Goal: Information Seeking & Learning: Learn about a topic

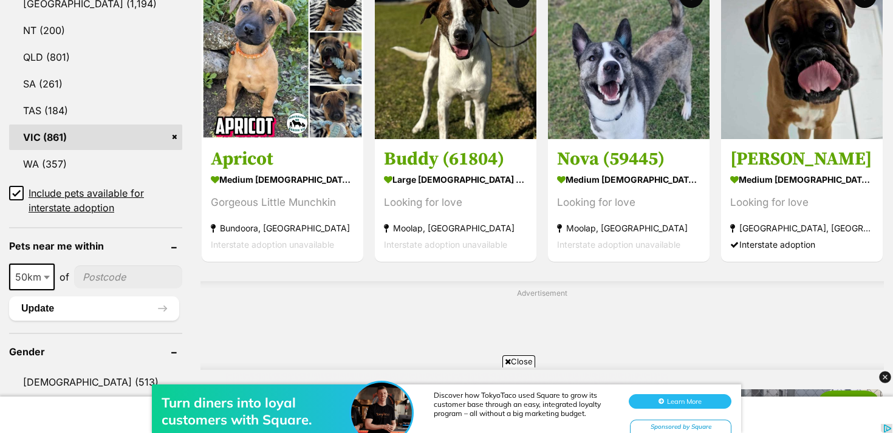
scroll to position [732, 0]
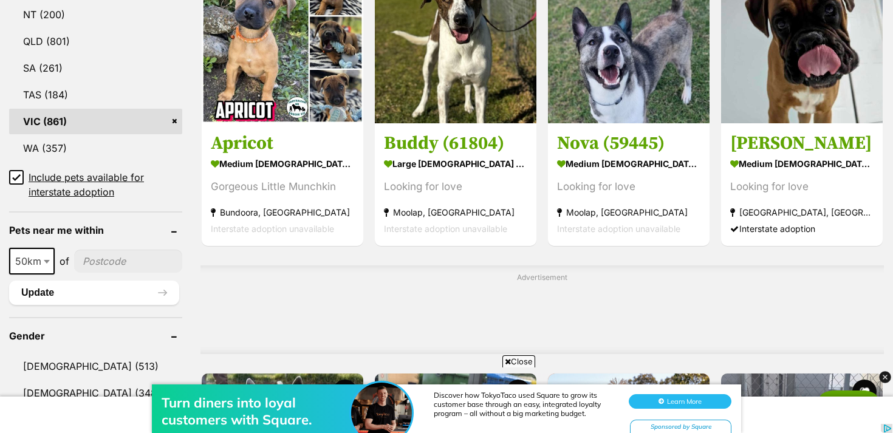
click at [15, 174] on icon at bounding box center [16, 177] width 9 height 9
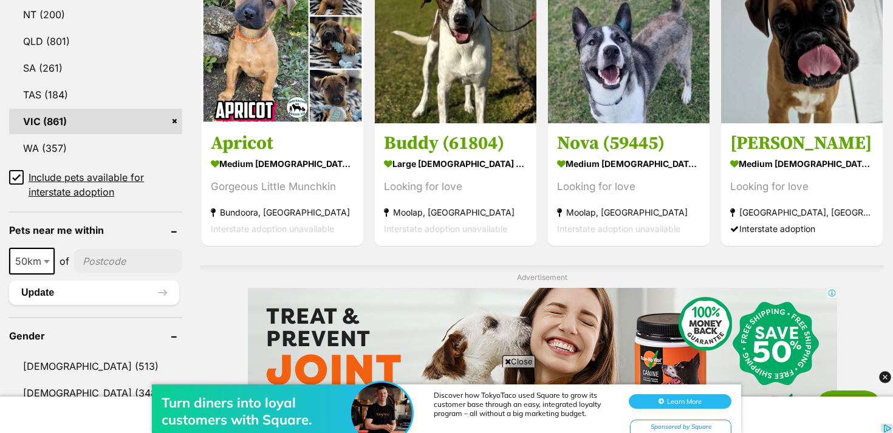
scroll to position [0, 0]
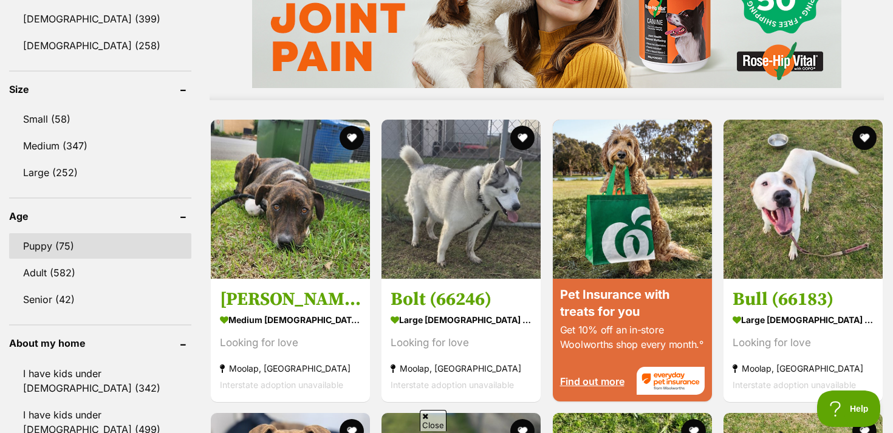
click at [54, 233] on link "Puppy (75)" at bounding box center [100, 246] width 182 height 26
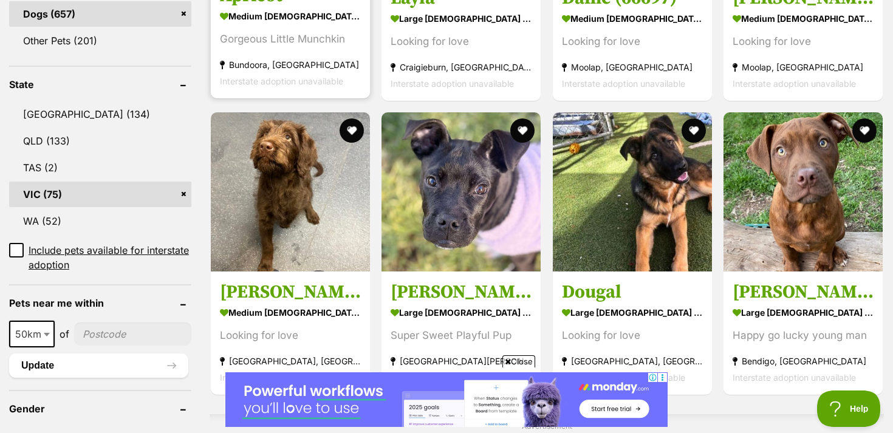
scroll to position [581, 0]
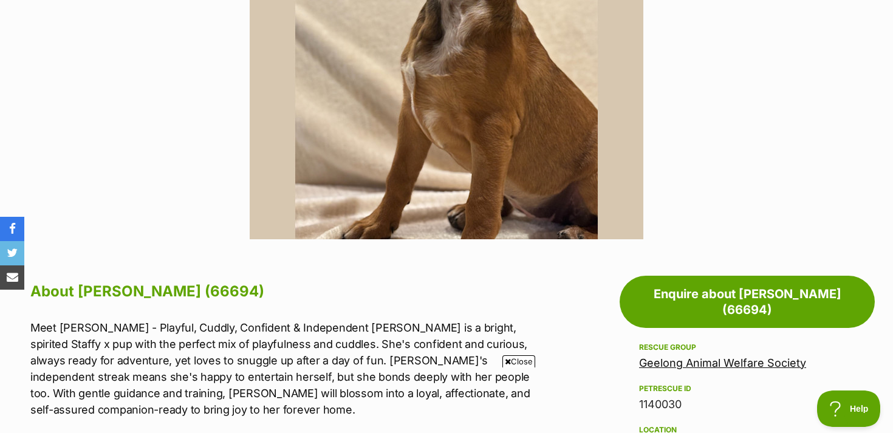
scroll to position [292, 0]
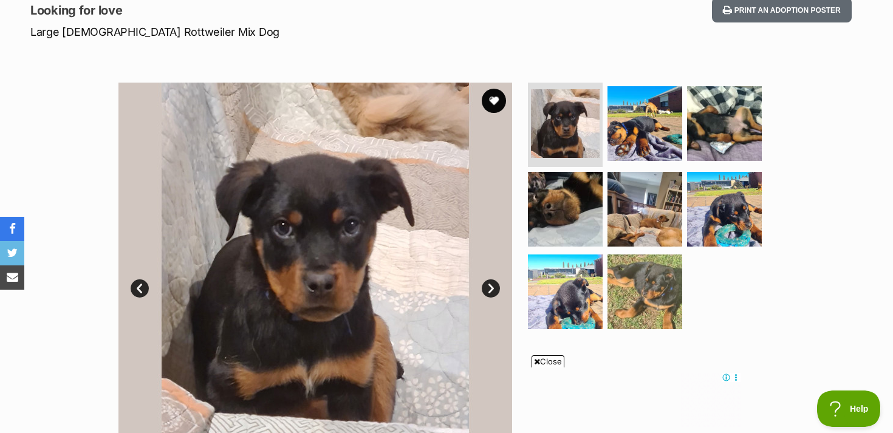
scroll to position [172, 0]
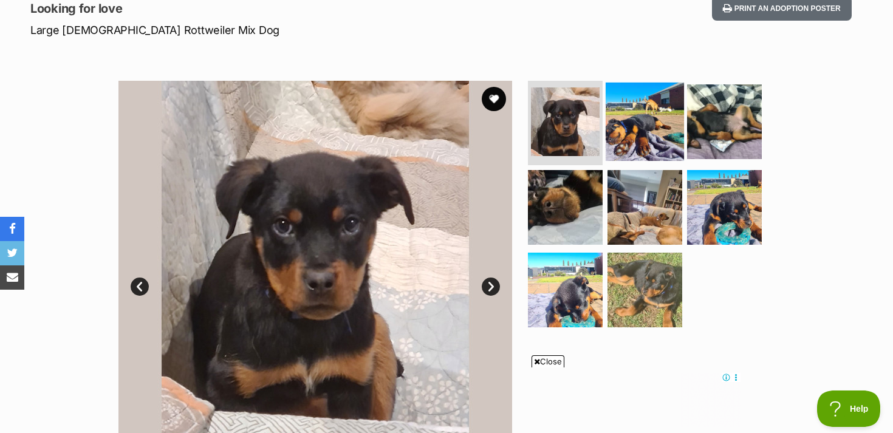
click at [640, 128] on img at bounding box center [645, 121] width 78 height 78
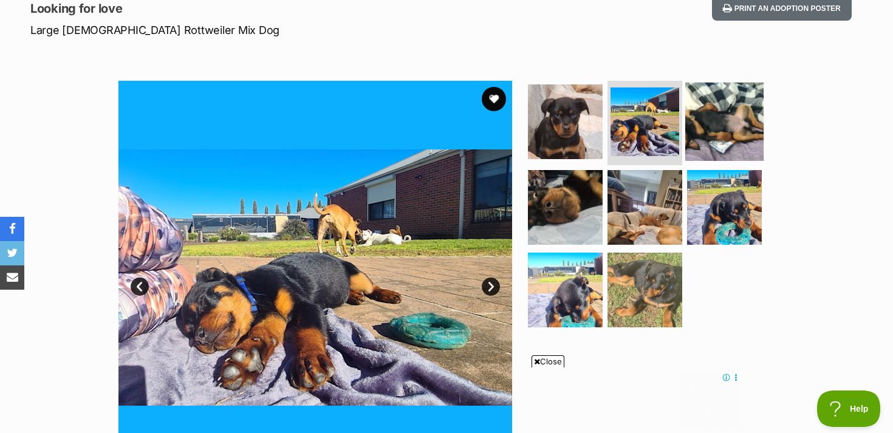
click at [705, 131] on img at bounding box center [725, 121] width 78 height 78
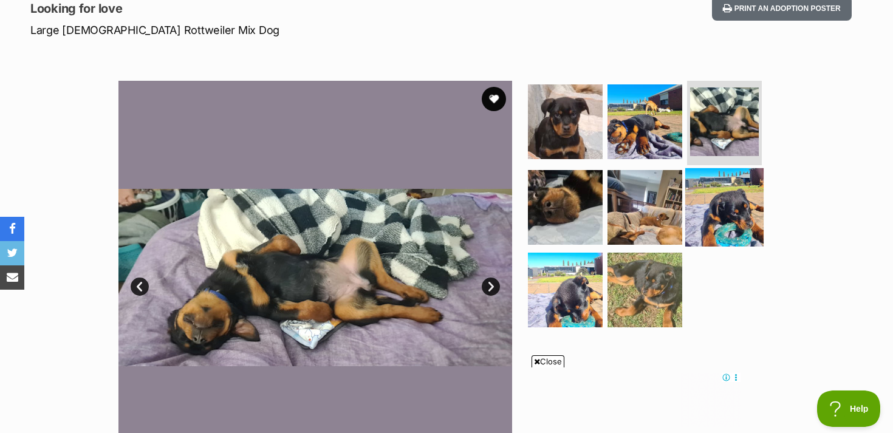
click at [712, 191] on img at bounding box center [725, 207] width 78 height 78
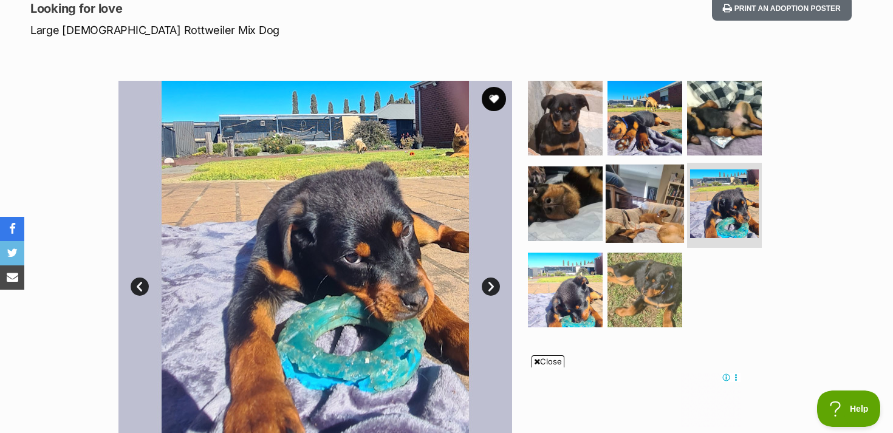
click at [665, 194] on img at bounding box center [645, 204] width 78 height 78
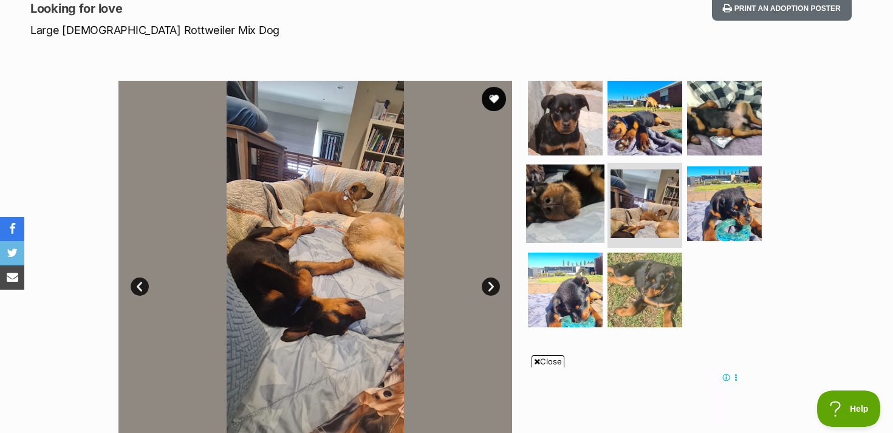
click at [589, 198] on img at bounding box center [565, 204] width 78 height 78
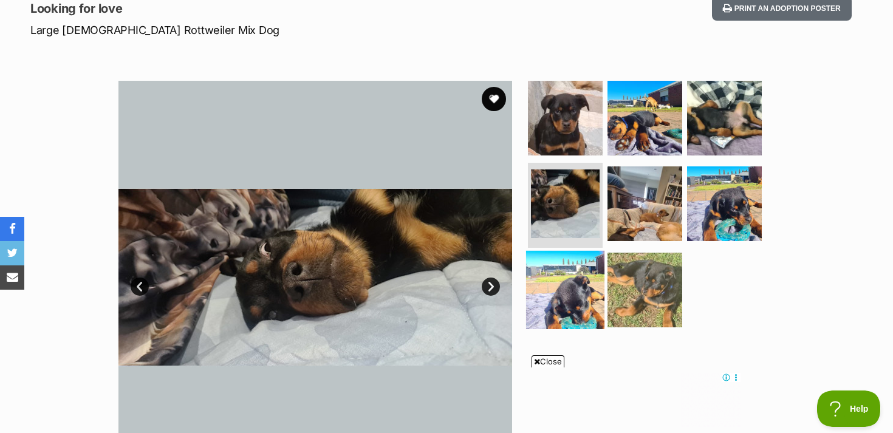
click at [581, 277] on img at bounding box center [565, 290] width 78 height 78
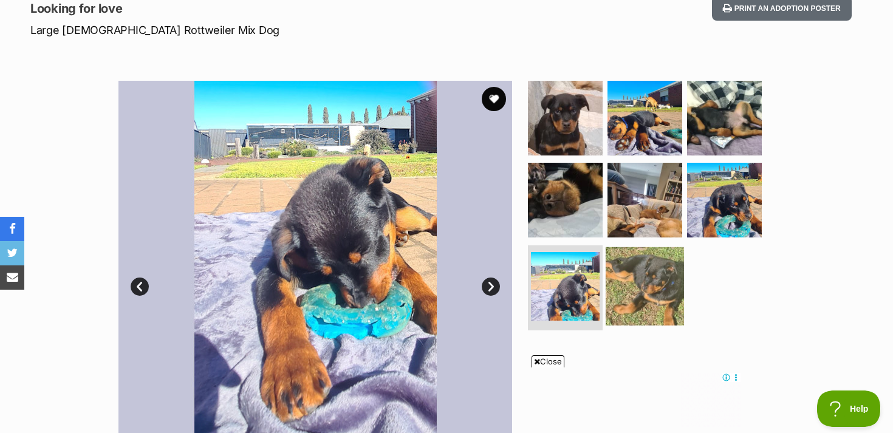
click at [631, 286] on img at bounding box center [645, 286] width 78 height 78
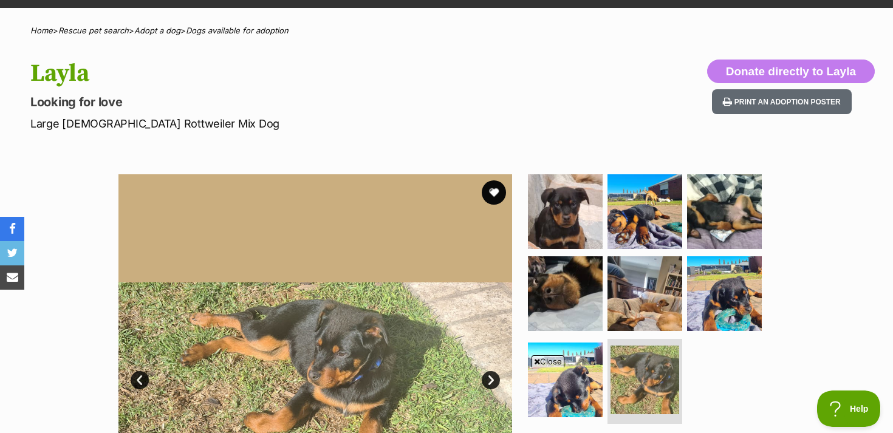
scroll to position [0, 0]
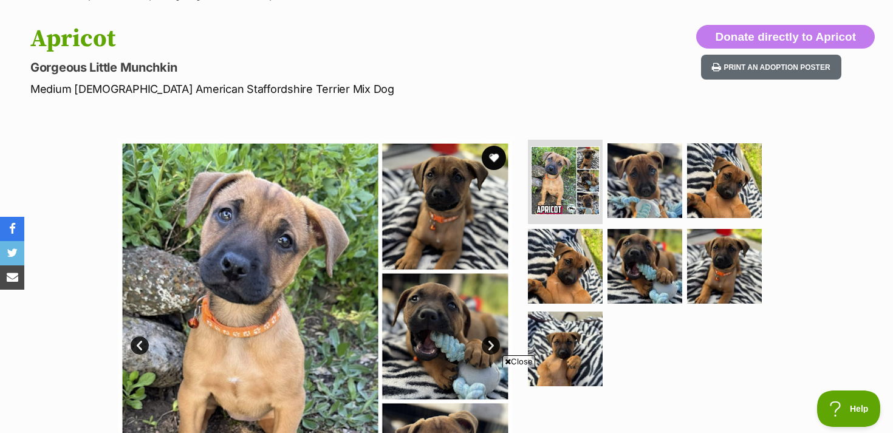
scroll to position [128, 0]
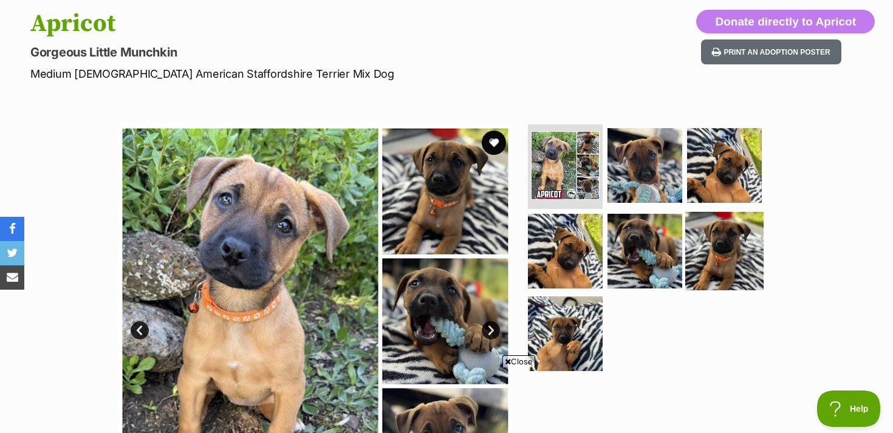
click at [729, 245] on img at bounding box center [725, 251] width 78 height 78
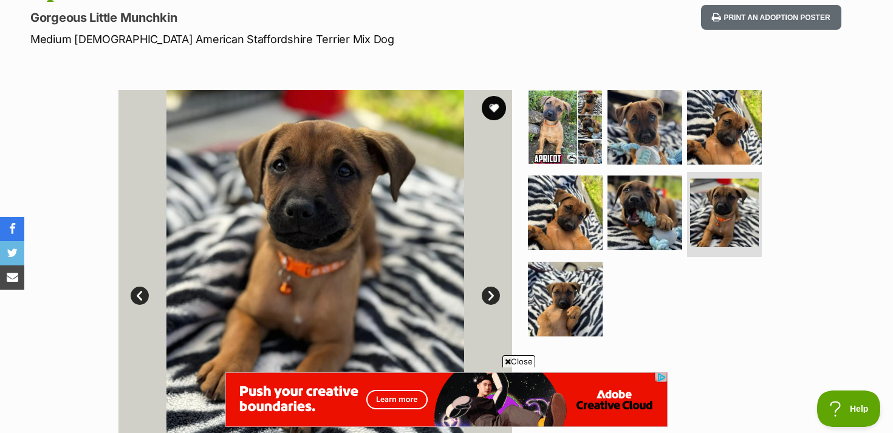
scroll to position [0, 0]
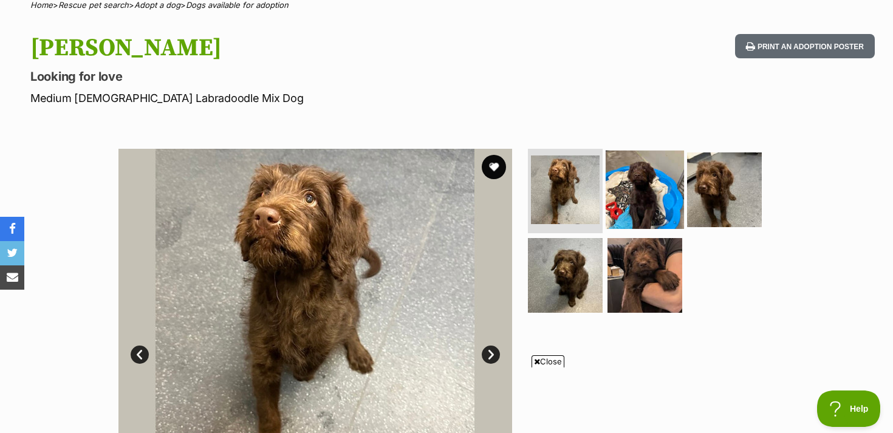
click at [650, 190] on img at bounding box center [645, 189] width 78 height 78
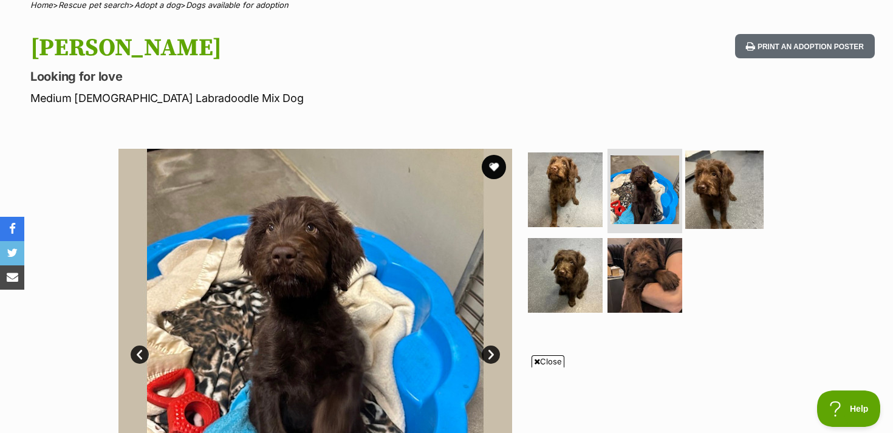
click at [706, 193] on img at bounding box center [725, 189] width 78 height 78
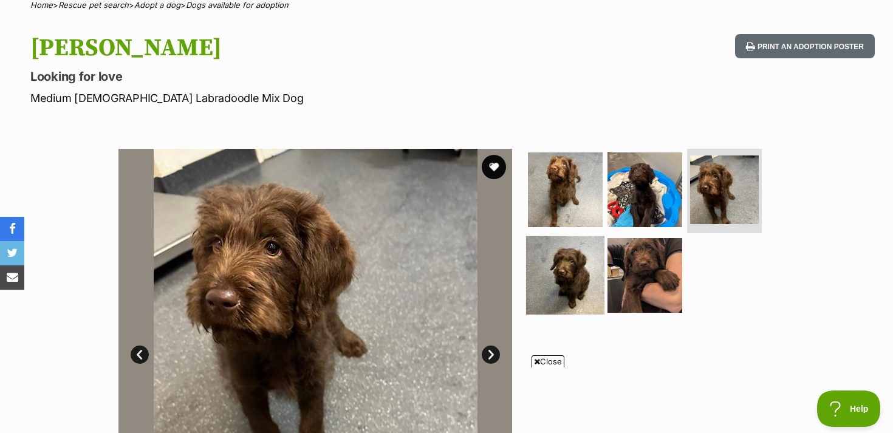
click at [573, 280] on img at bounding box center [565, 275] width 78 height 78
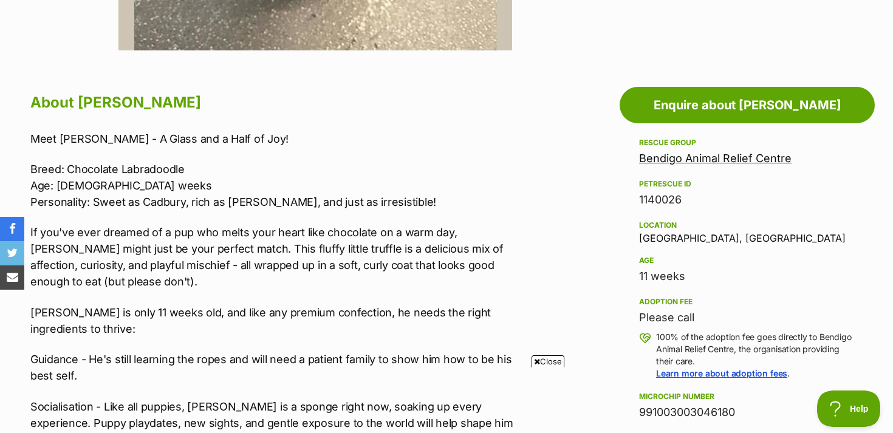
scroll to position [597, 0]
